Goal: Task Accomplishment & Management: Use online tool/utility

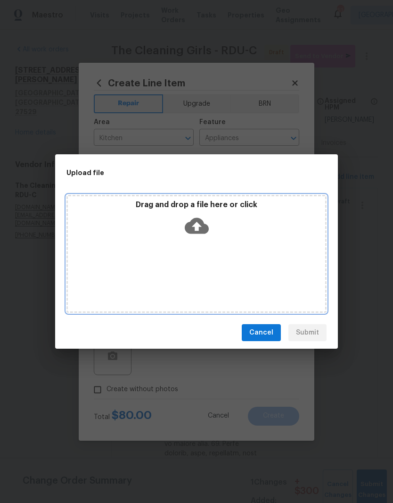
click at [250, 242] on div "Drag and drop a file here or click" at bounding box center [197, 254] width 260 height 118
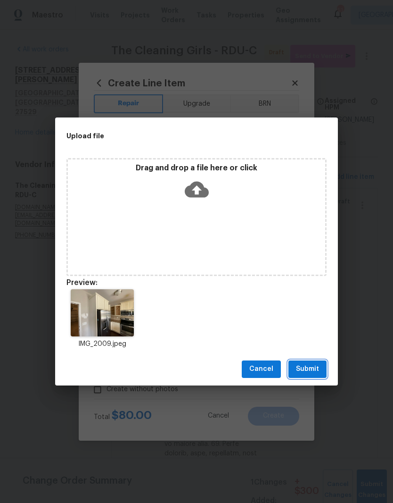
click at [318, 368] on span "Submit" at bounding box center [307, 369] width 23 height 12
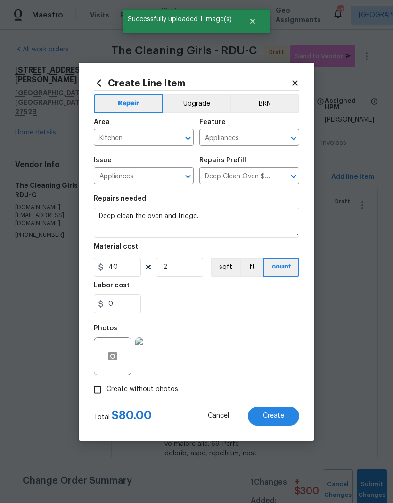
click at [283, 418] on span "Create" at bounding box center [273, 415] width 21 height 7
type input "0"
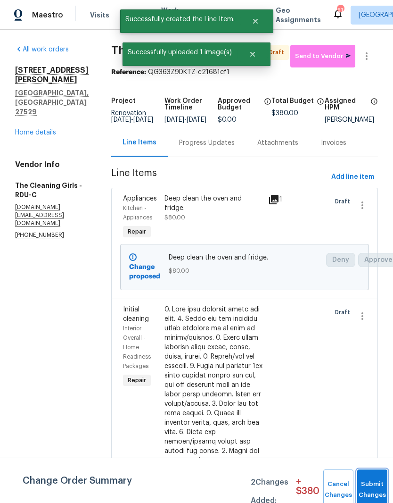
click at [377, 488] on span "Submit Changes" at bounding box center [372, 490] width 21 height 22
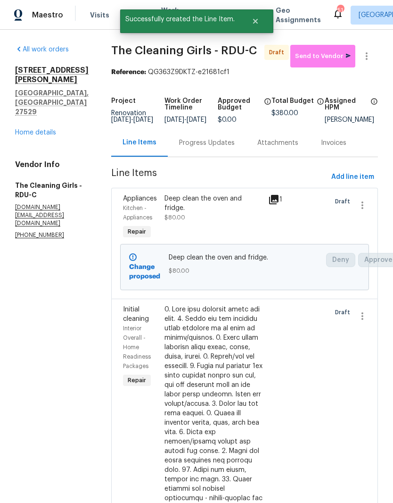
click at [228, 148] on div "Progress Updates" at bounding box center [207, 142] width 56 height 9
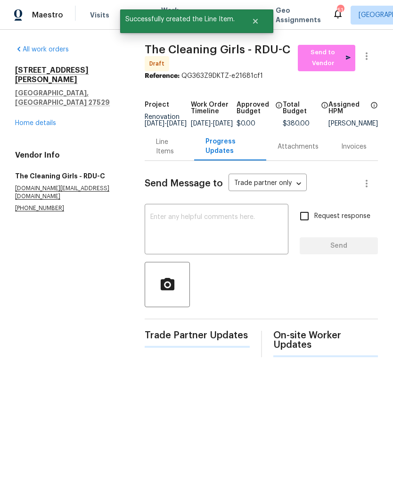
click at [233, 235] on textarea at bounding box center [216, 230] width 133 height 33
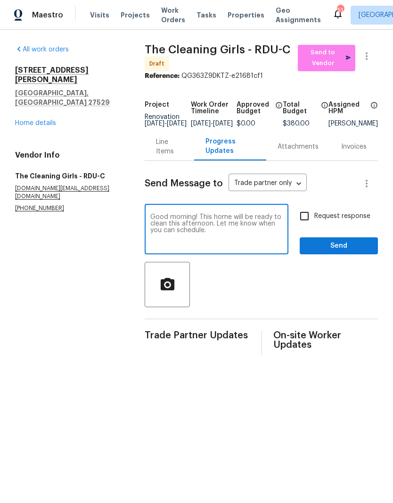
type textarea "Good morning! This home will be ready to clean this afternoon. Let me know when…"
click at [308, 223] on input "Request response" at bounding box center [305, 216] width 20 height 20
checkbox input "true"
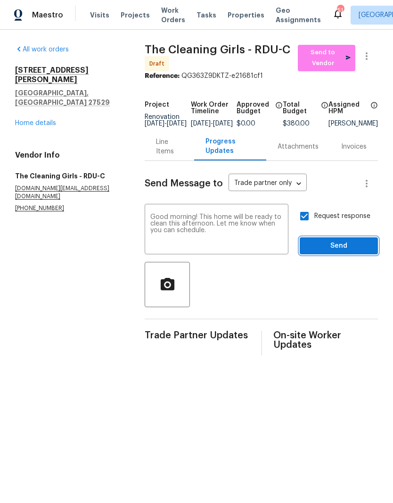
click at [350, 252] on span "Send" at bounding box center [339, 246] width 63 height 12
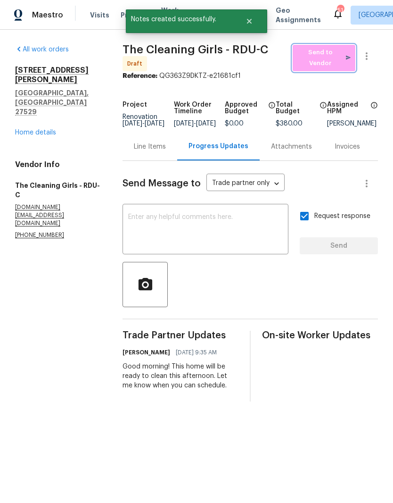
click at [344, 64] on span "Send to Vendor" at bounding box center [324, 58] width 53 height 22
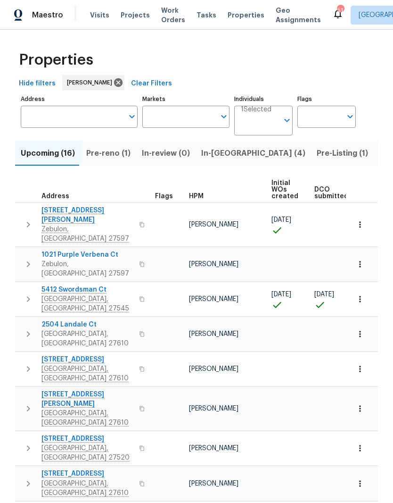
click at [47, 294] on span "[GEOGRAPHIC_DATA], [GEOGRAPHIC_DATA] 27545" at bounding box center [88, 303] width 92 height 19
click at [49, 126] on input "Address" at bounding box center [72, 117] width 103 height 22
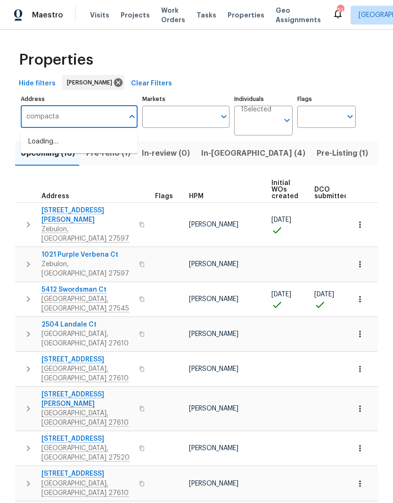
type input "compacta"
click at [39, 146] on li "2042 Compacta Dr Wendell NC 27591" at bounding box center [79, 147] width 117 height 26
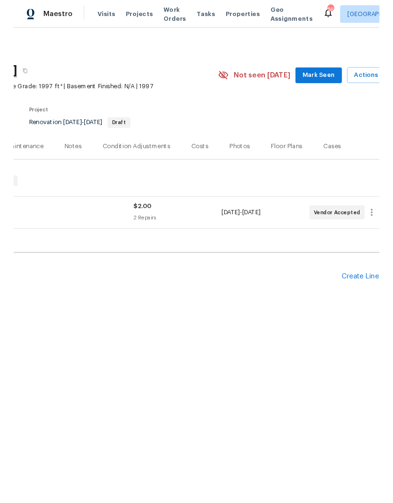
scroll to position [0, 134]
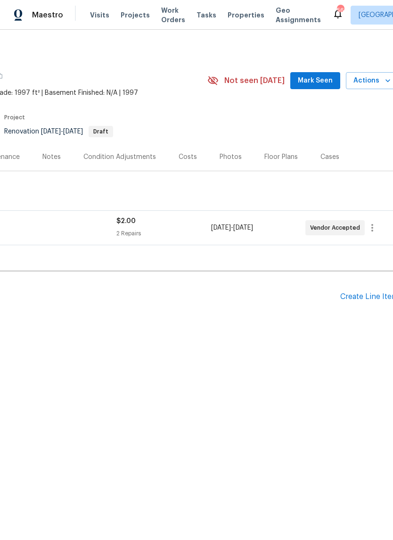
click at [378, 300] on div "Create Line Item" at bounding box center [370, 296] width 58 height 9
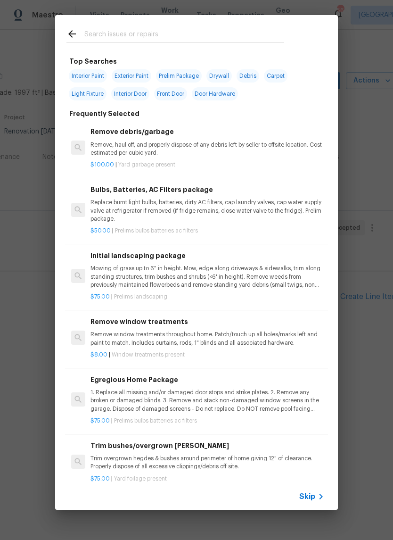
click at [207, 36] on input "text" at bounding box center [184, 35] width 200 height 14
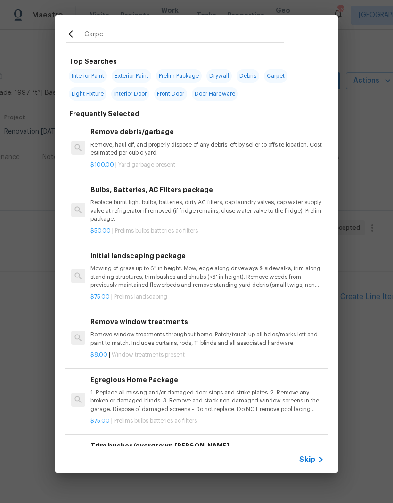
type input "Carpet"
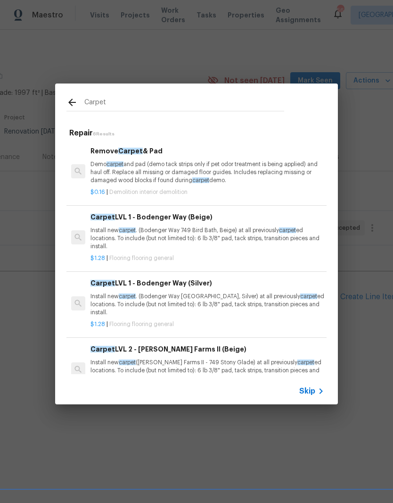
click at [231, 242] on p "Install new carpet . (Bodenger Way 749 Bird Bath, Beige) at all previously carp…" at bounding box center [208, 238] width 234 height 24
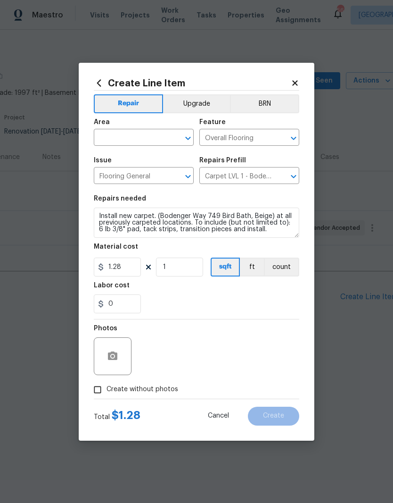
click at [150, 134] on input "text" at bounding box center [131, 138] width 74 height 15
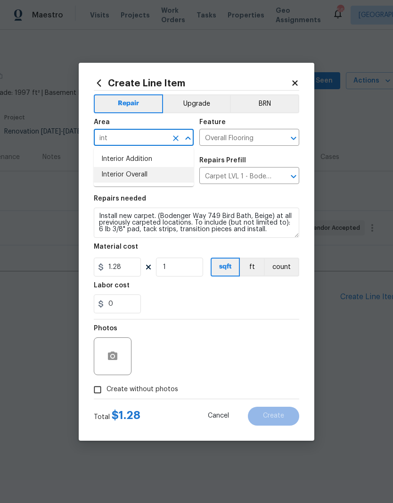
click at [170, 181] on li "Interior Overall" at bounding box center [144, 175] width 100 height 16
type input "Interior Overall"
click at [176, 302] on div "0" at bounding box center [197, 303] width 206 height 19
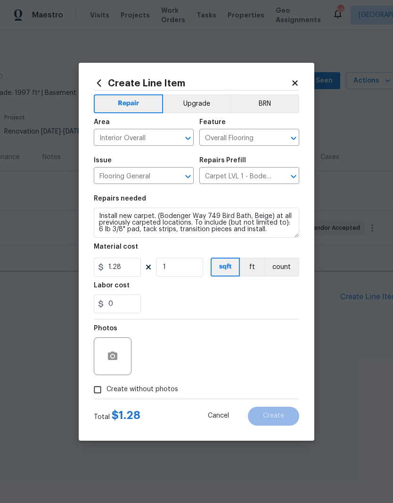
click at [106, 391] on input "Create without photos" at bounding box center [98, 390] width 18 height 18
checkbox input "true"
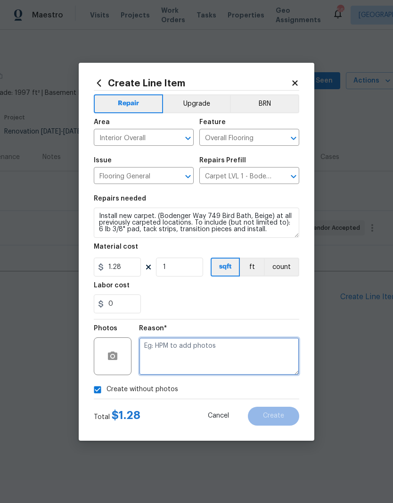
click at [258, 348] on textarea at bounding box center [219, 356] width 160 height 38
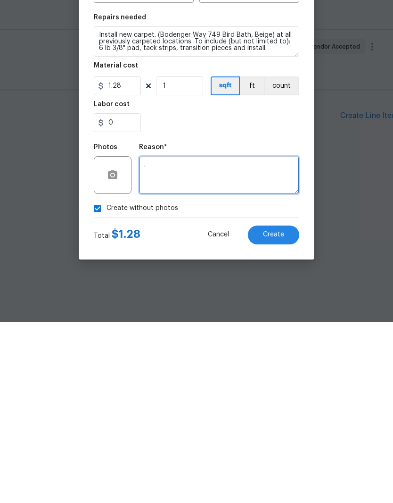
type textarea "."
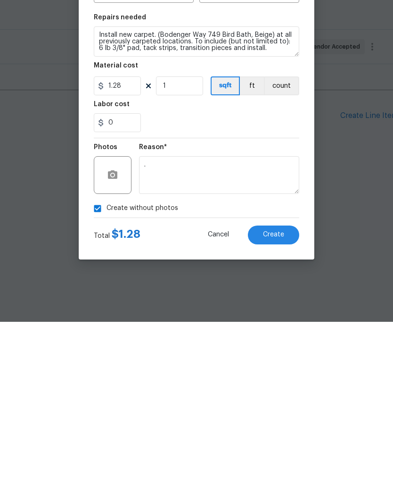
click at [289, 407] on button "Create" at bounding box center [273, 416] width 51 height 19
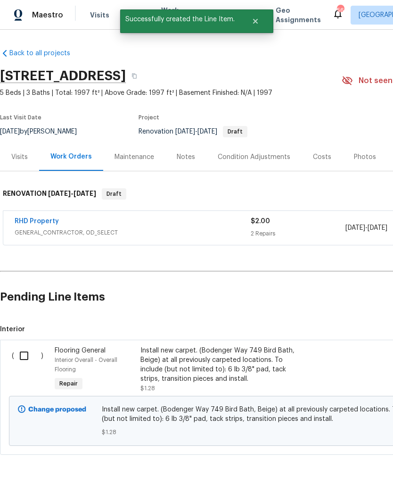
scroll to position [0, 0]
click at [23, 359] on input "checkbox" at bounding box center [27, 356] width 27 height 20
checkbox input "true"
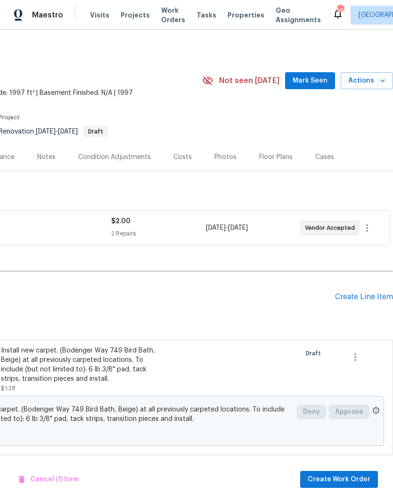
scroll to position [0, 140]
click at [342, 480] on span "Create Work Order" at bounding box center [339, 480] width 63 height 12
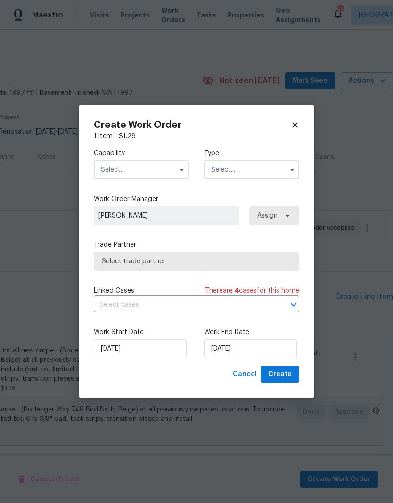
click at [166, 171] on input "text" at bounding box center [141, 169] width 95 height 19
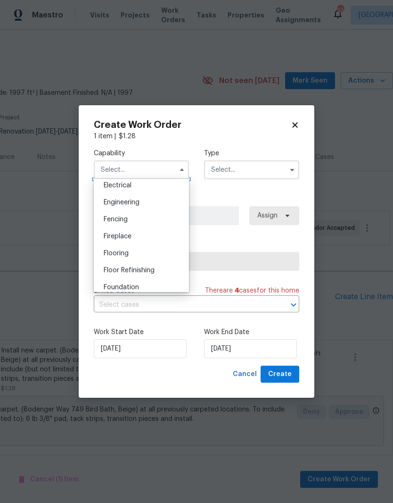
scroll to position [306, 0]
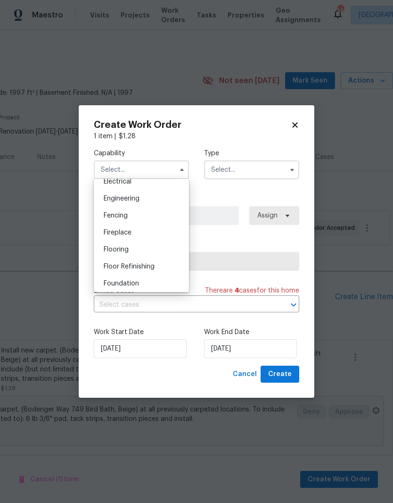
click at [162, 254] on div "Flooring" at bounding box center [141, 249] width 91 height 17
type input "Flooring"
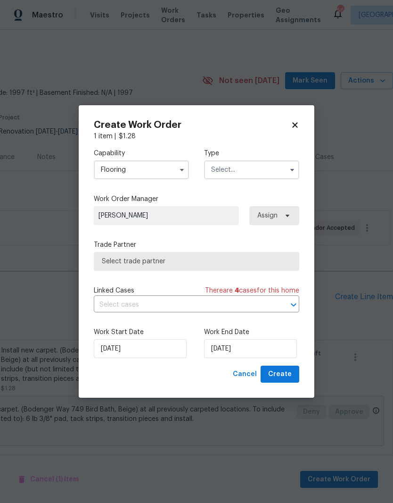
click at [270, 170] on input "text" at bounding box center [251, 169] width 95 height 19
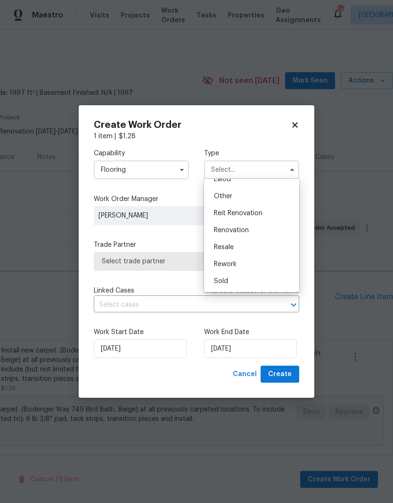
scroll to position [112, 0]
click at [268, 233] on div "Renovation" at bounding box center [252, 230] width 91 height 17
type input "Renovation"
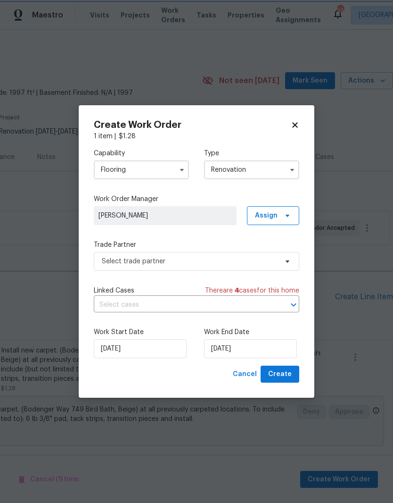
scroll to position [0, 0]
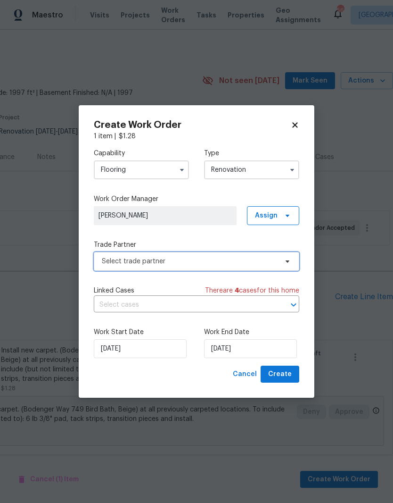
click at [278, 263] on span "Select trade partner" at bounding box center [197, 261] width 206 height 19
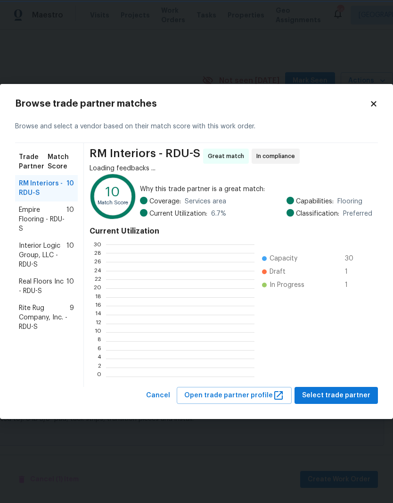
scroll to position [1, 1]
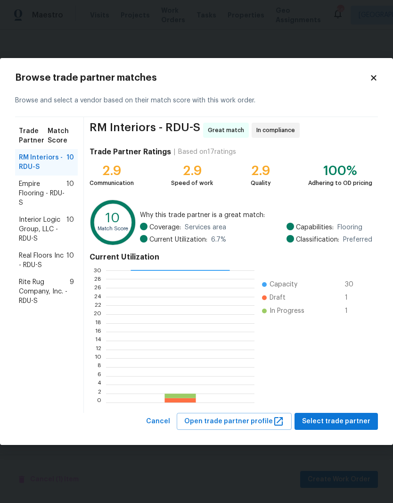
click at [27, 297] on span "Rite Rug Company, Inc. - RDU-S" at bounding box center [44, 291] width 51 height 28
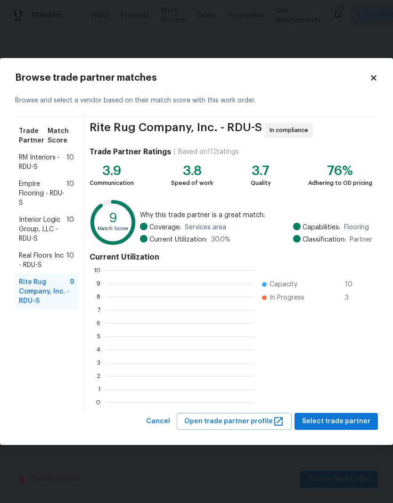
scroll to position [132, 150]
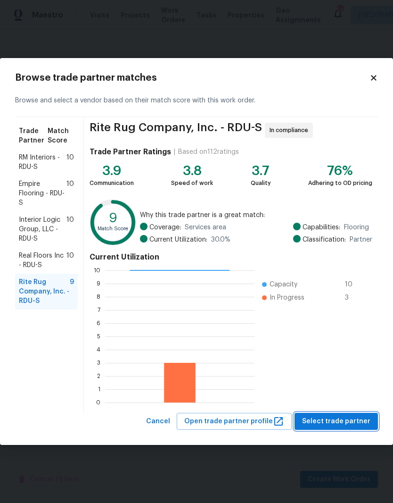
click at [334, 423] on span "Select trade partner" at bounding box center [336, 422] width 68 height 12
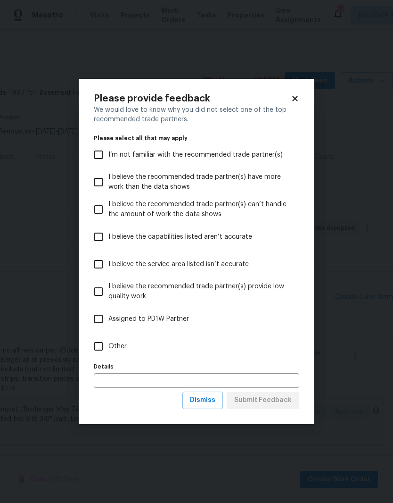
click at [98, 347] on input "Other" at bounding box center [99, 346] width 20 height 20
checkbox input "true"
click at [285, 400] on span "Submit Feedback" at bounding box center [263, 400] width 58 height 12
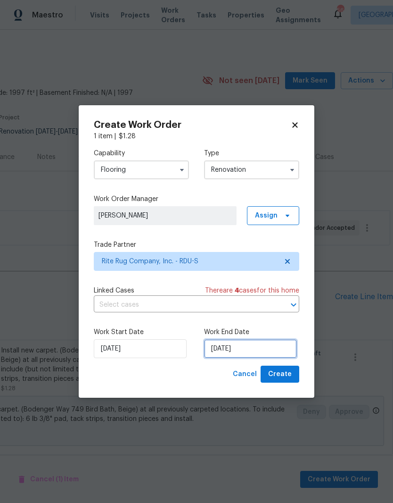
click at [258, 350] on input "[DATE]" at bounding box center [250, 348] width 93 height 19
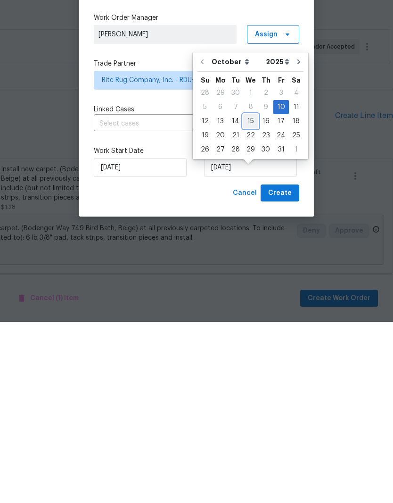
click at [250, 296] on div "15" at bounding box center [250, 302] width 15 height 13
type input "[DATE]"
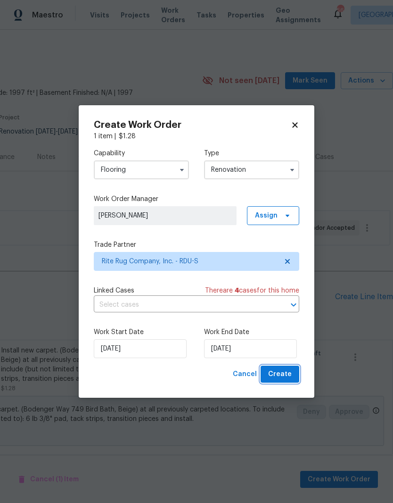
click at [294, 378] on button "Create" at bounding box center [280, 374] width 39 height 17
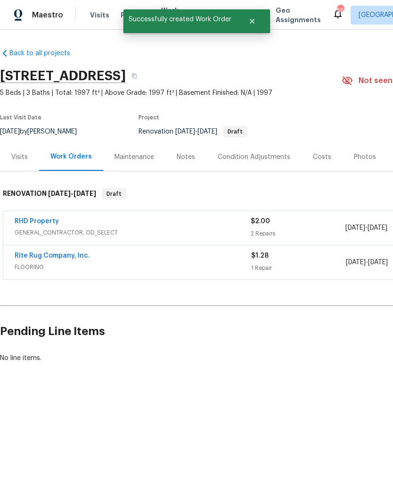
scroll to position [0, 0]
click at [35, 257] on link "Rite Rug Company, Inc." at bounding box center [52, 255] width 75 height 7
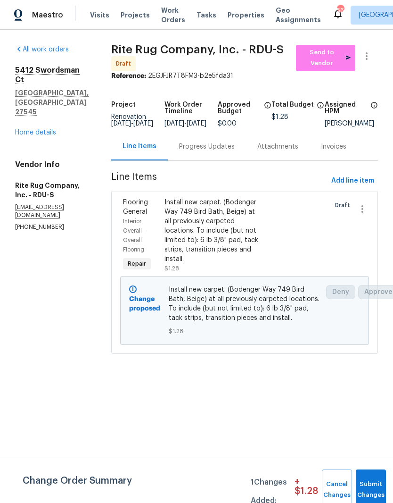
click at [245, 254] on div "Install new carpet. (Bodenger Way 749 Bird Bath, Beige) at all previously carpe…" at bounding box center [214, 231] width 98 height 66
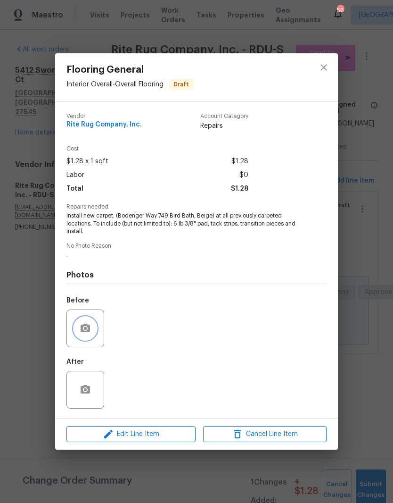
click at [82, 337] on button "button" at bounding box center [85, 328] width 23 height 23
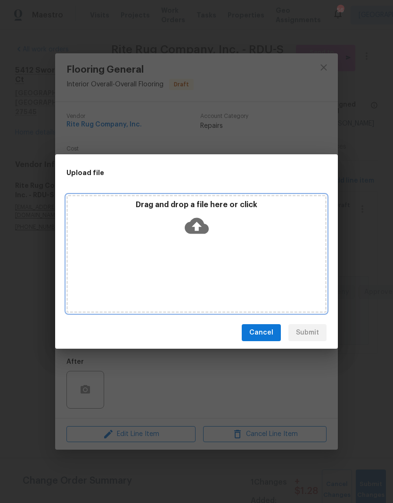
click at [193, 247] on div "Drag and drop a file here or click" at bounding box center [197, 254] width 260 height 118
